Goal: Book appointment/travel/reservation

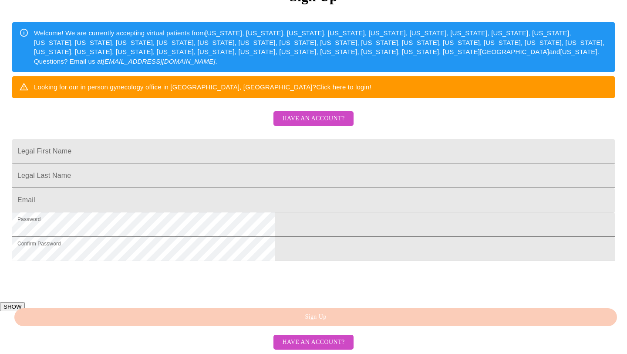
click at [317, 124] on span "Have an account?" at bounding box center [313, 118] width 62 height 11
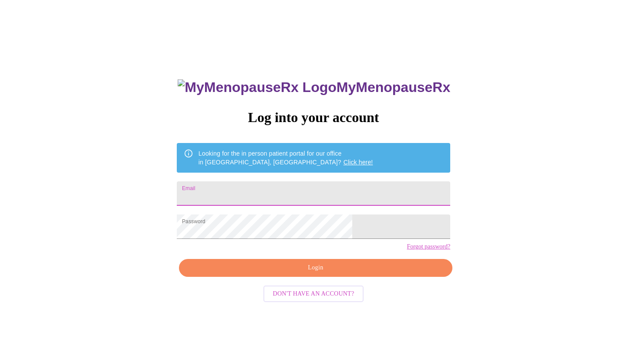
click at [270, 191] on input "Email" at bounding box center [314, 193] width 274 height 24
type input "[EMAIL_ADDRESS][DOMAIN_NAME]"
click at [301, 273] on span "Login" at bounding box center [315, 267] width 253 height 11
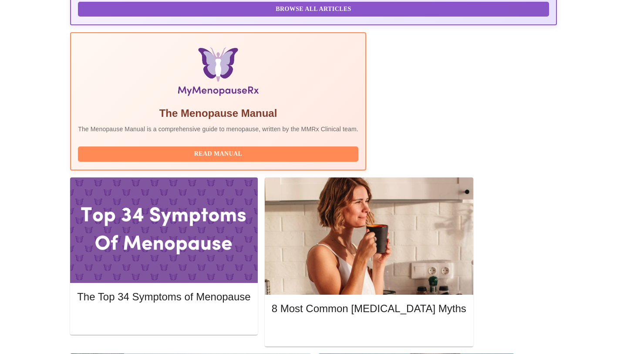
scroll to position [248, 0]
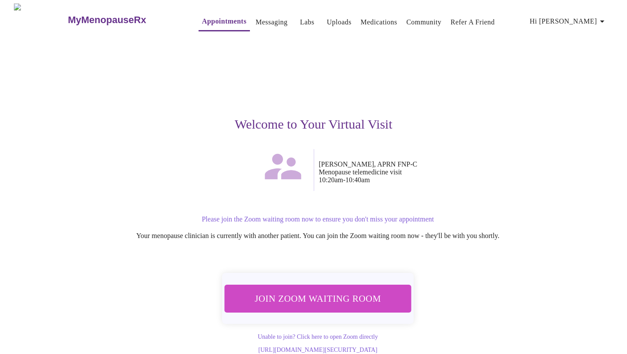
click at [325, 295] on span "Join Zoom Waiting Room" at bounding box center [318, 298] width 164 height 16
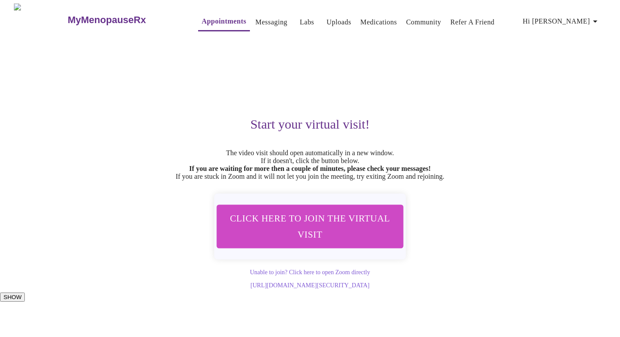
click at [207, 18] on link "Appointments" at bounding box center [224, 21] width 44 height 12
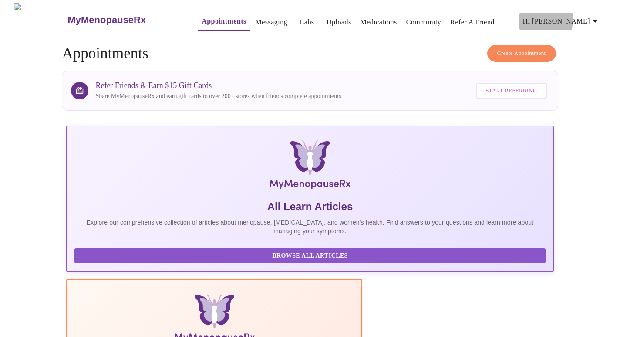
click at [571, 16] on span "Hi [PERSON_NAME]" at bounding box center [562, 21] width 78 height 12
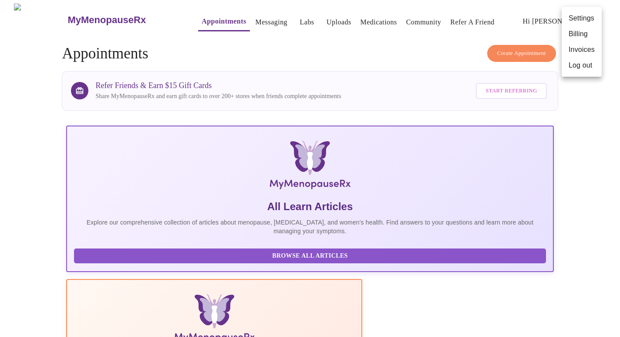
click at [578, 67] on li "Log out" at bounding box center [582, 65] width 40 height 16
